Goal: Navigation & Orientation: Find specific page/section

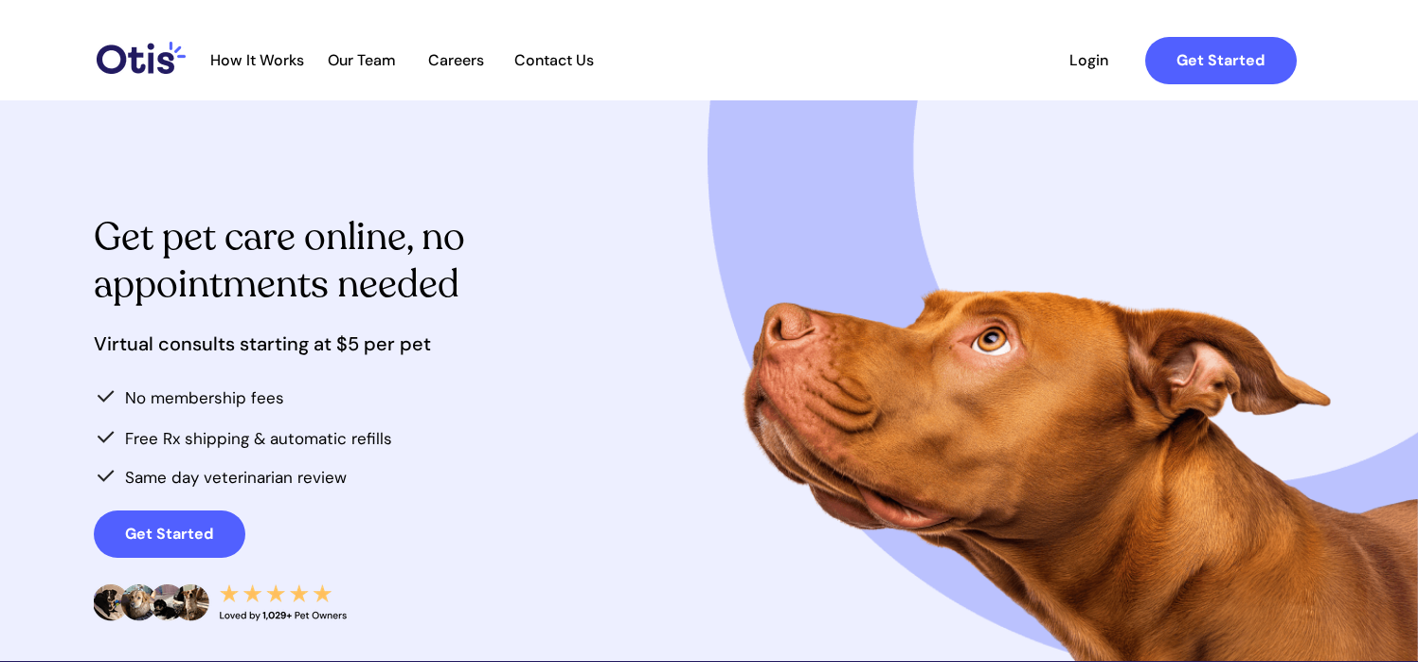
click at [357, 51] on span "Our Team" at bounding box center [361, 60] width 93 height 18
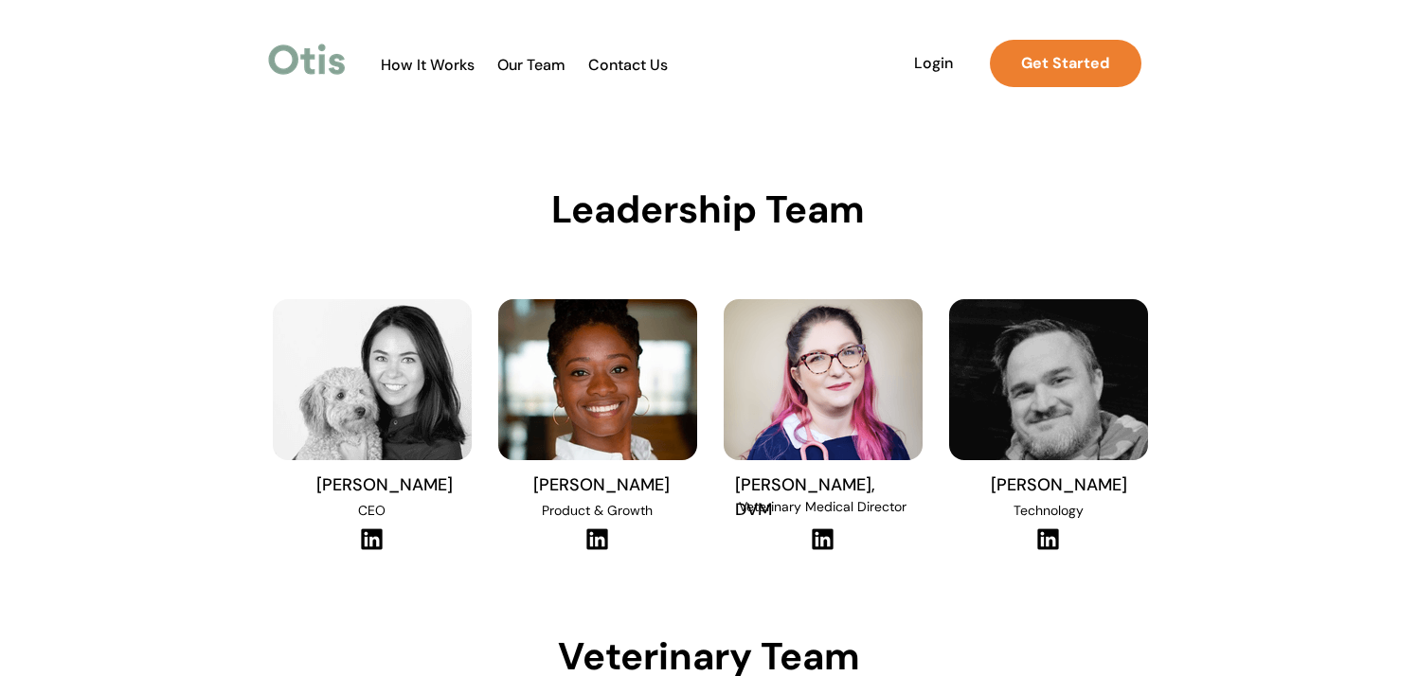
click at [305, 49] on img at bounding box center [307, 60] width 86 height 44
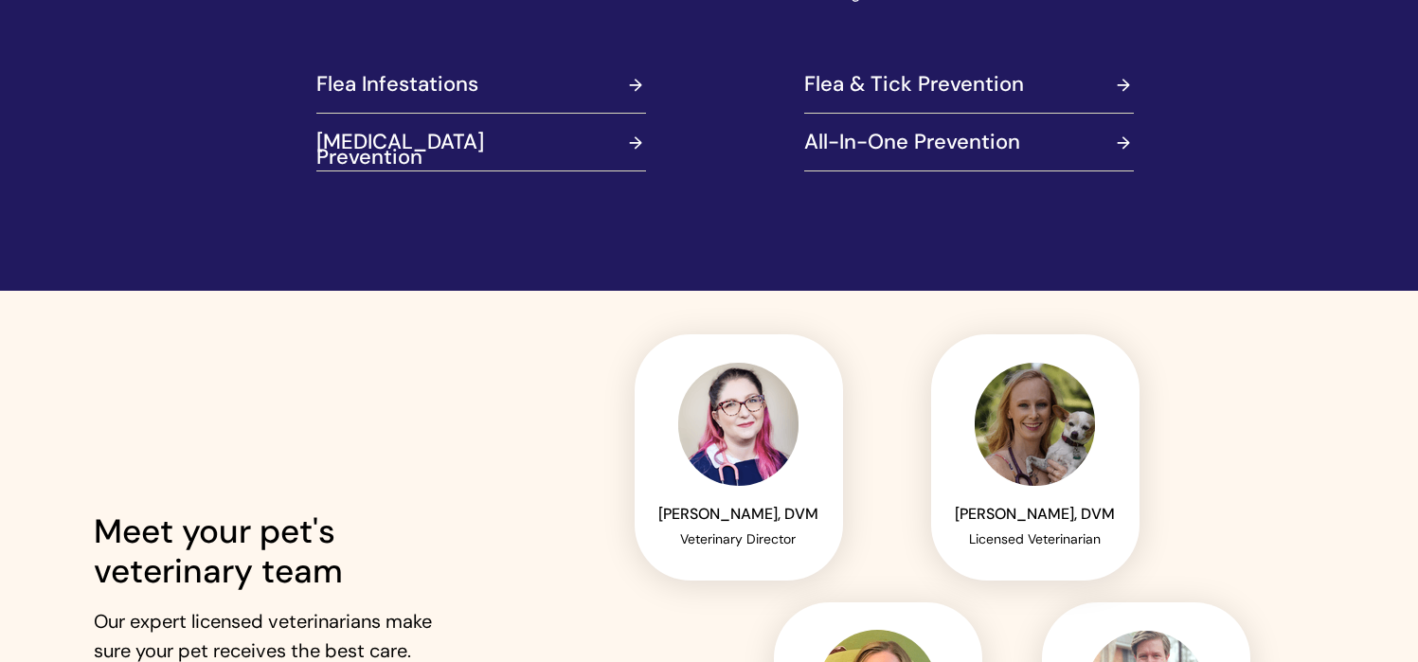
scroll to position [2651, 0]
